Goal: Task Accomplishment & Management: Use online tool/utility

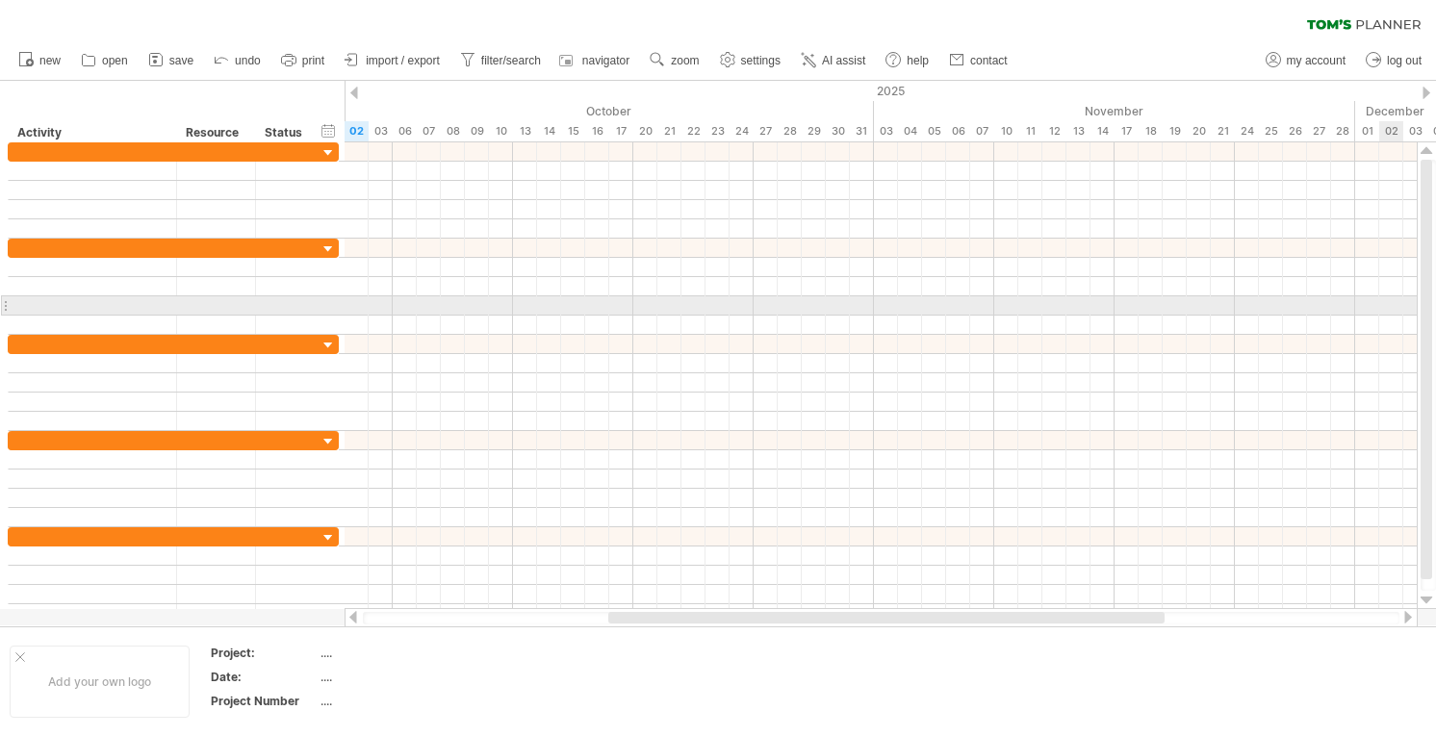
select select "*"
select select "**"
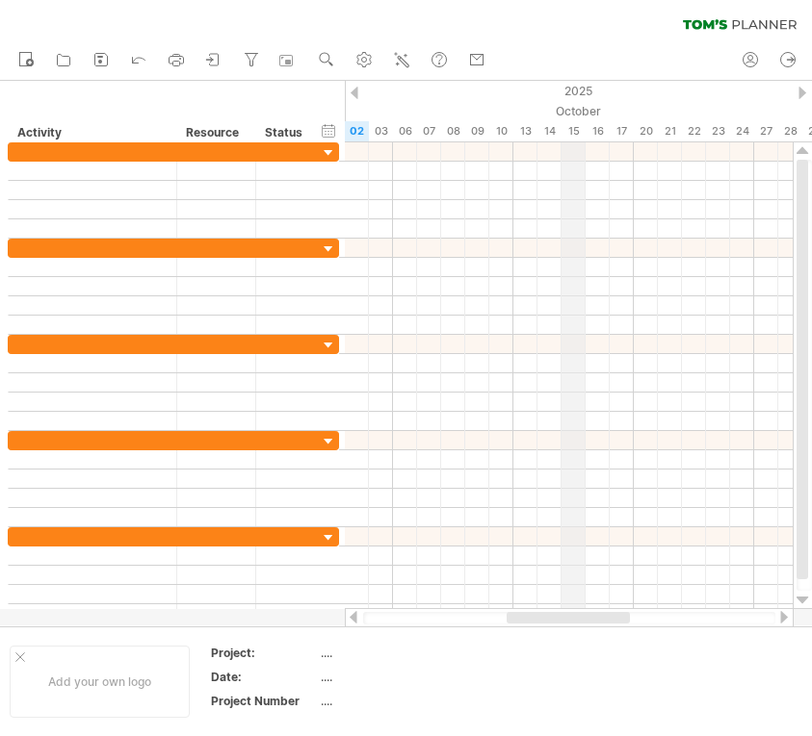
click at [564, 109] on div "October" at bounding box center [598, 111] width 554 height 20
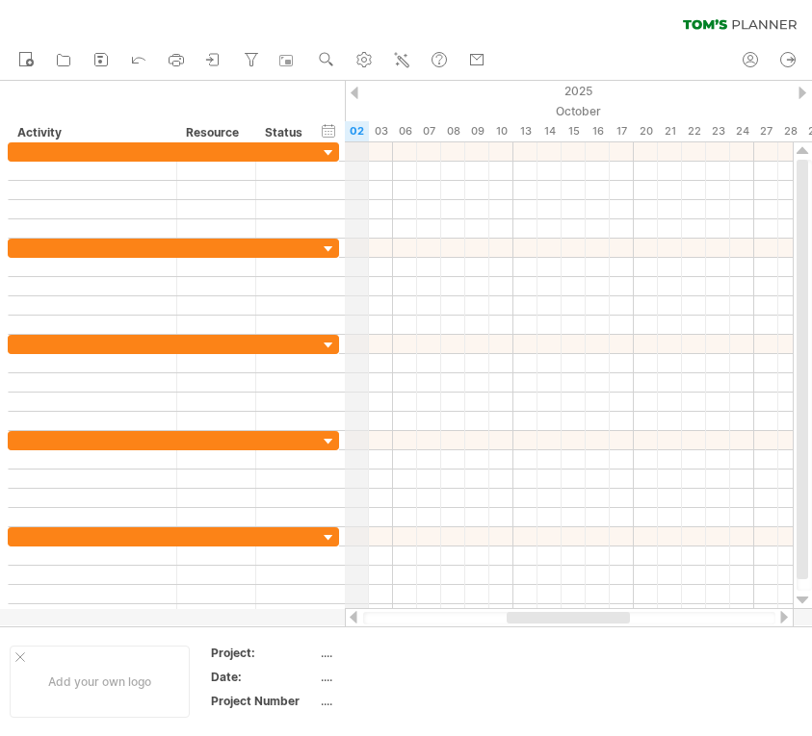
click at [364, 90] on div "2025" at bounding box center [393, 91] width 3032 height 20
click at [350, 89] on div at bounding box center [354, 93] width 8 height 13
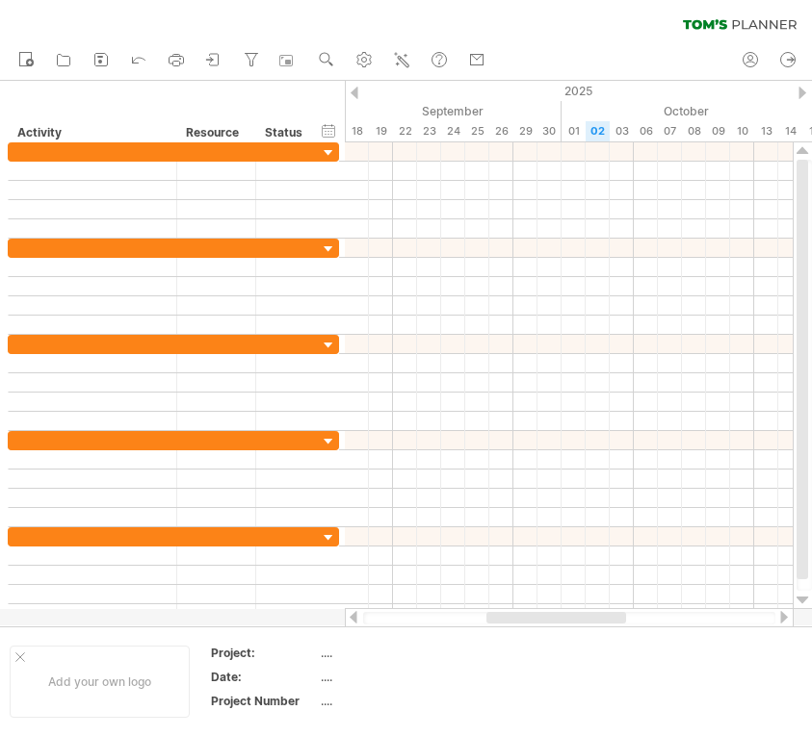
click at [351, 89] on div at bounding box center [354, 93] width 8 height 13
click at [801, 91] on div at bounding box center [802, 93] width 8 height 13
click at [359, 53] on use at bounding box center [363, 59] width 19 height 19
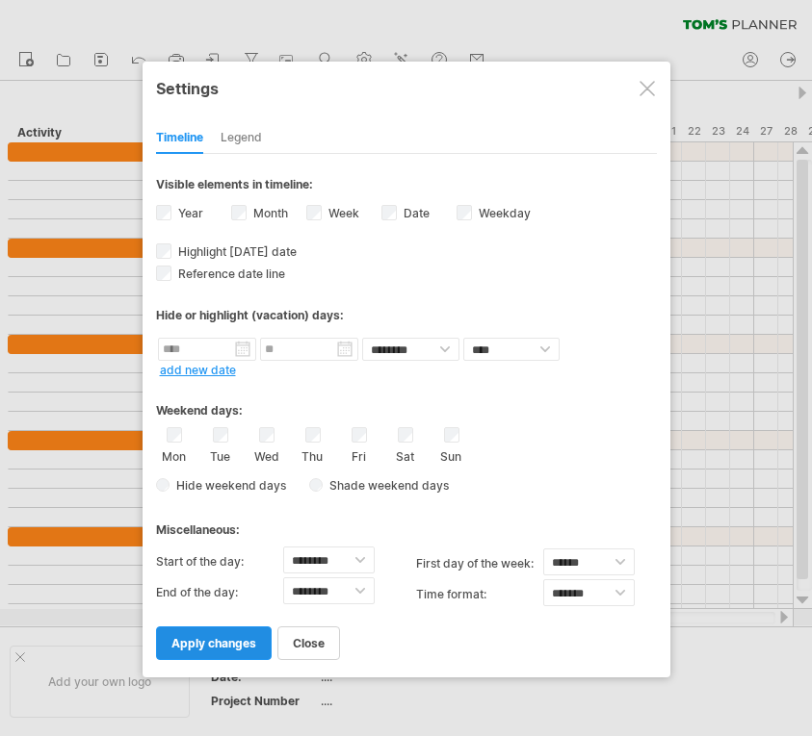
click at [213, 643] on span "apply changes" at bounding box center [213, 643] width 85 height 14
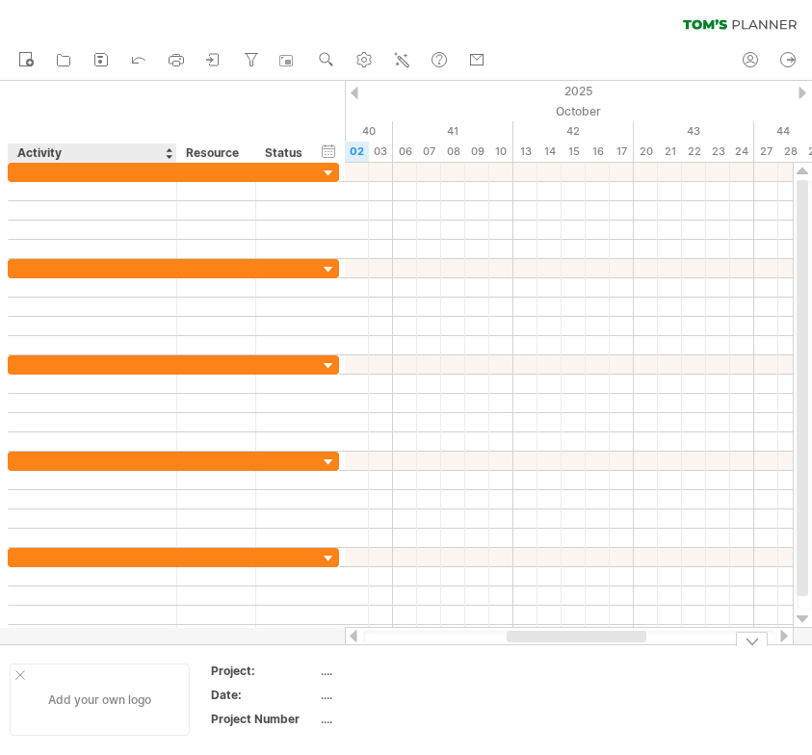
click at [20, 678] on div at bounding box center [20, 675] width 10 height 10
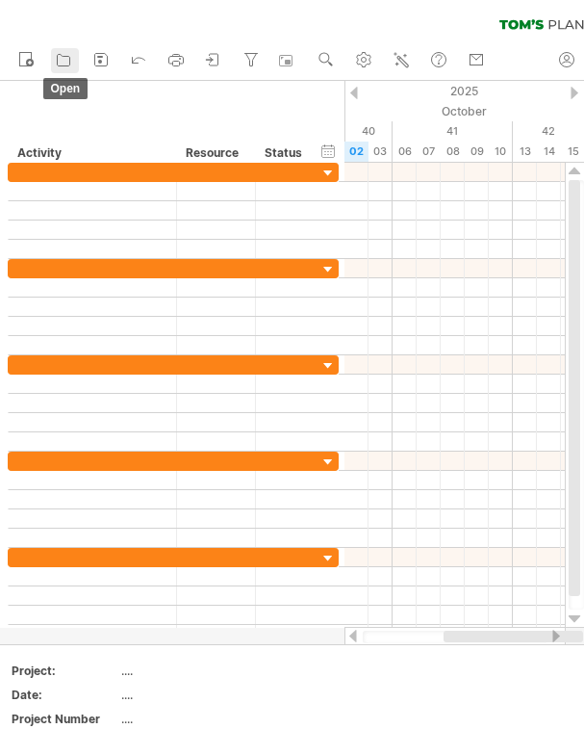
click at [64, 58] on icon at bounding box center [63, 59] width 19 height 19
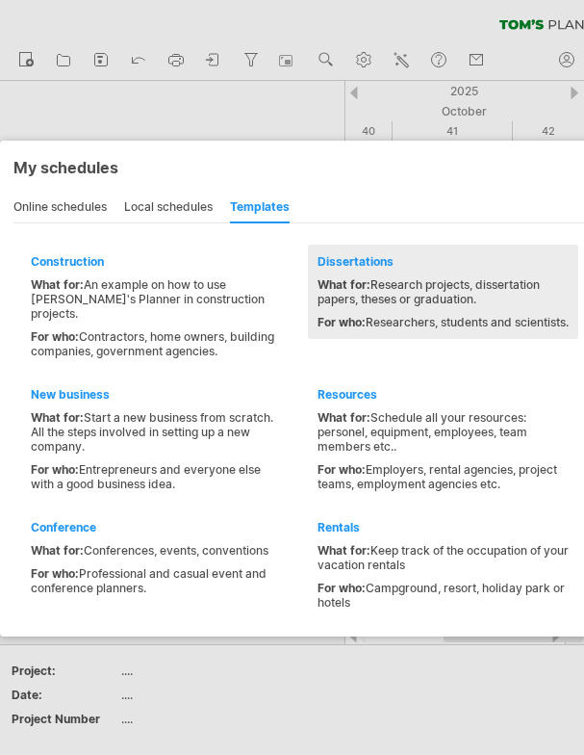
click at [398, 298] on div "What for: Research projects, dissertation papers, theses or graduation." at bounding box center [443, 291] width 251 height 29
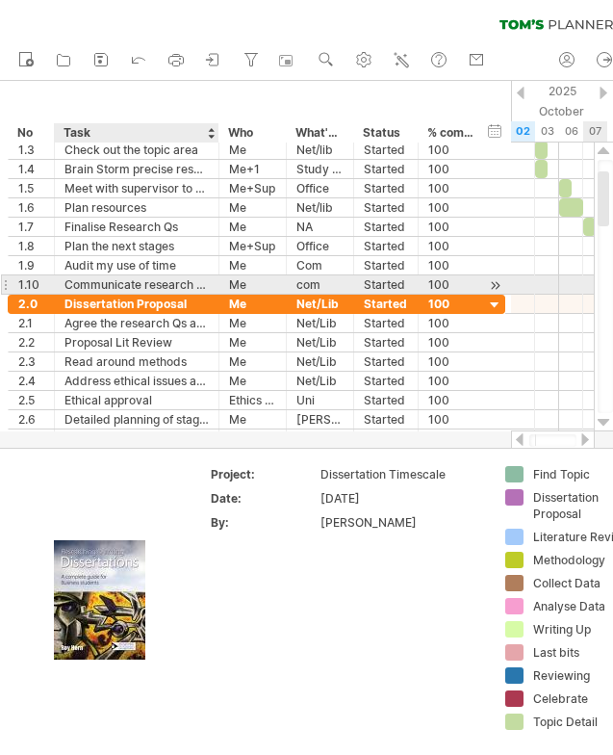
click at [149, 284] on div "Communicate research Qs" at bounding box center [137, 284] width 144 height 18
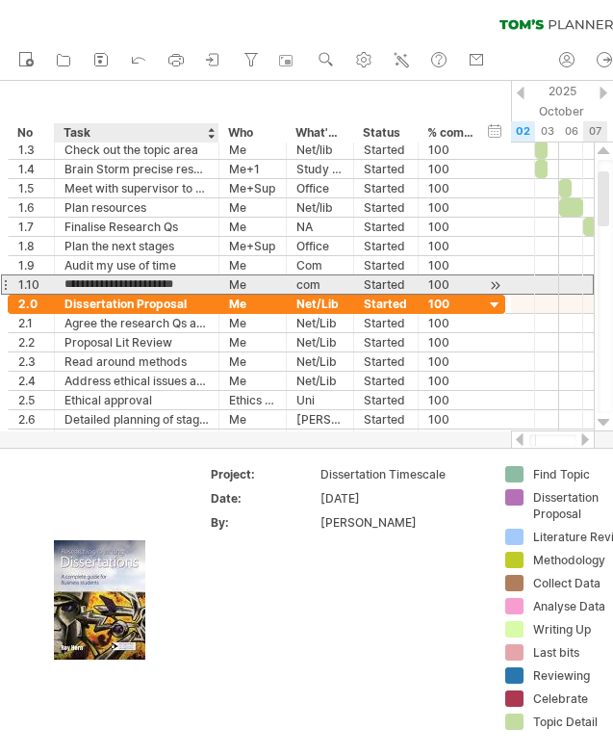
scroll to position [0, 2]
drag, startPoint x: 138, startPoint y: 284, endPoint x: 225, endPoint y: 289, distance: 87.7
click at [225, 289] on div "**********" at bounding box center [257, 284] width 498 height 20
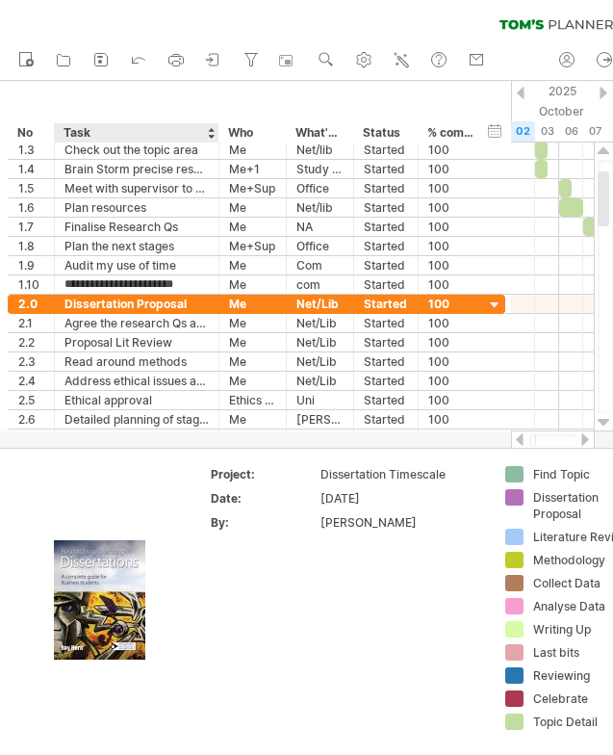
scroll to position [0, 0]
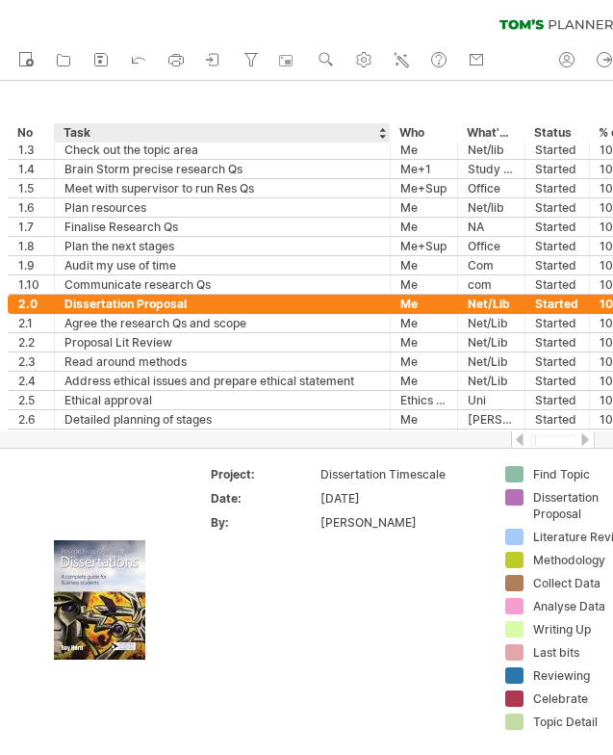
drag, startPoint x: 216, startPoint y: 130, endPoint x: 388, endPoint y: 140, distance: 172.6
click at [388, 140] on div at bounding box center [389, 132] width 7 height 19
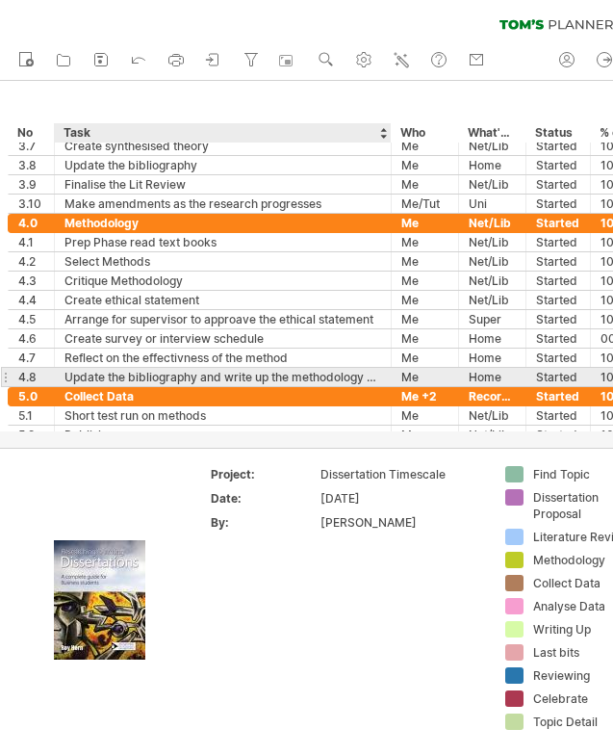
click at [325, 379] on div "Update the bibliography and write up the methodology section" at bounding box center [223, 377] width 317 height 18
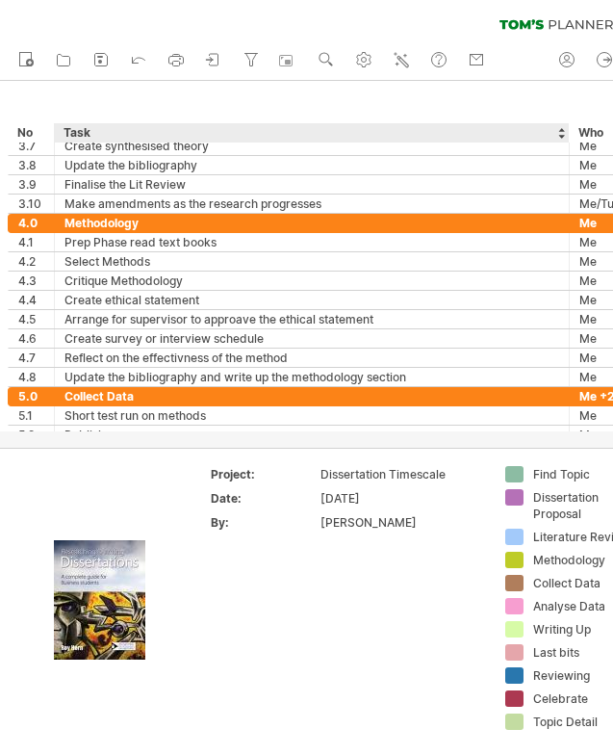
drag, startPoint x: 389, startPoint y: 129, endPoint x: 565, endPoint y: 130, distance: 176.2
click at [565, 130] on div at bounding box center [568, 132] width 7 height 19
